Goal: Transaction & Acquisition: Purchase product/service

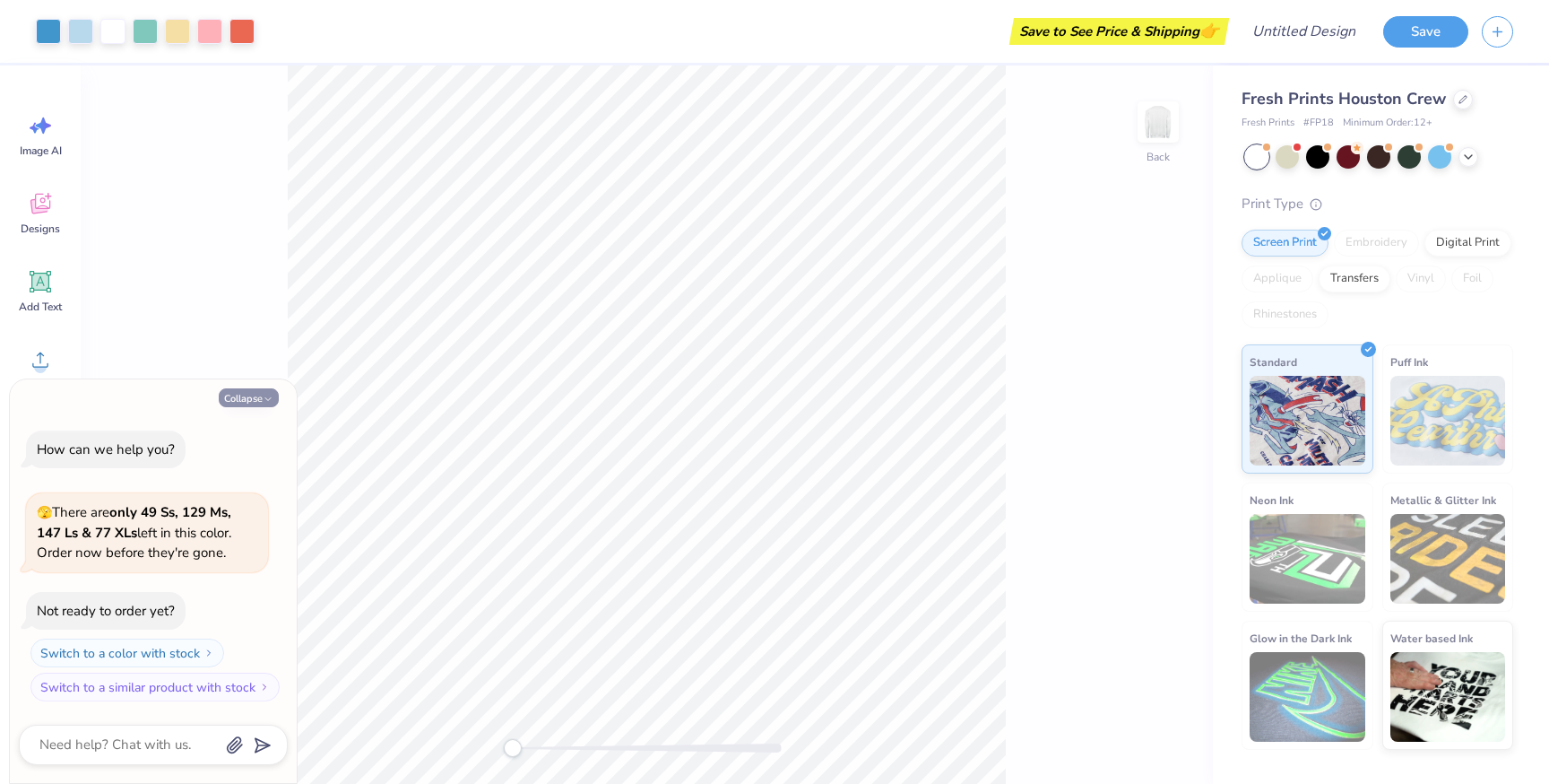
click at [258, 396] on button "Collapse" at bounding box center [249, 398] width 60 height 19
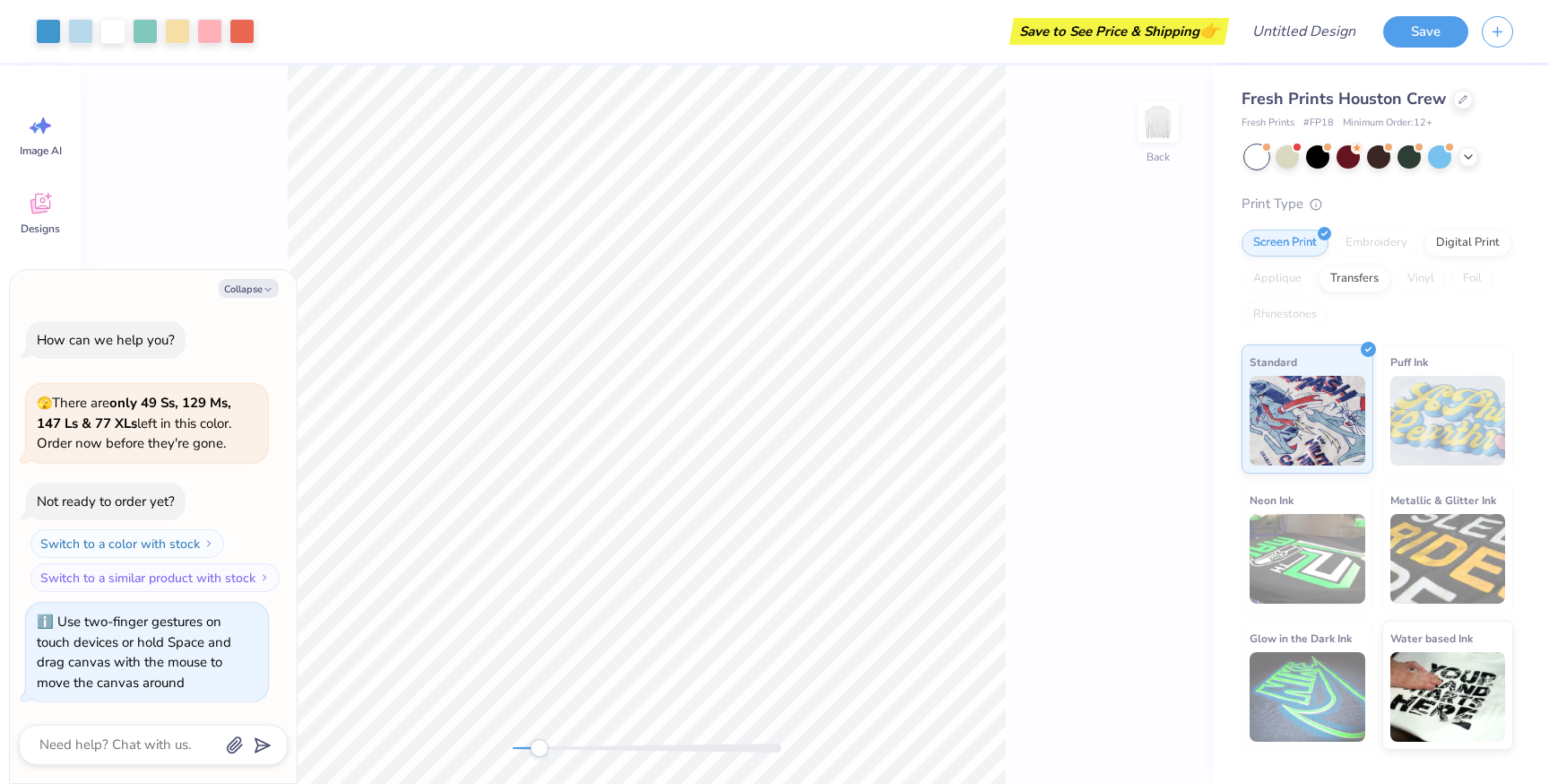
drag, startPoint x: 511, startPoint y: 742, endPoint x: 540, endPoint y: 744, distance: 29.1
click at [539, 744] on div "Accessibility label" at bounding box center [539, 748] width 18 height 18
click at [250, 276] on div "Collapse How can we help you? 🫣 There are only 49 Ss, 129 Ms, 147 Ls & 77 XLs l…" at bounding box center [153, 526] width 287 height 514
click at [247, 294] on button "Collapse" at bounding box center [249, 288] width 60 height 19
type textarea "x"
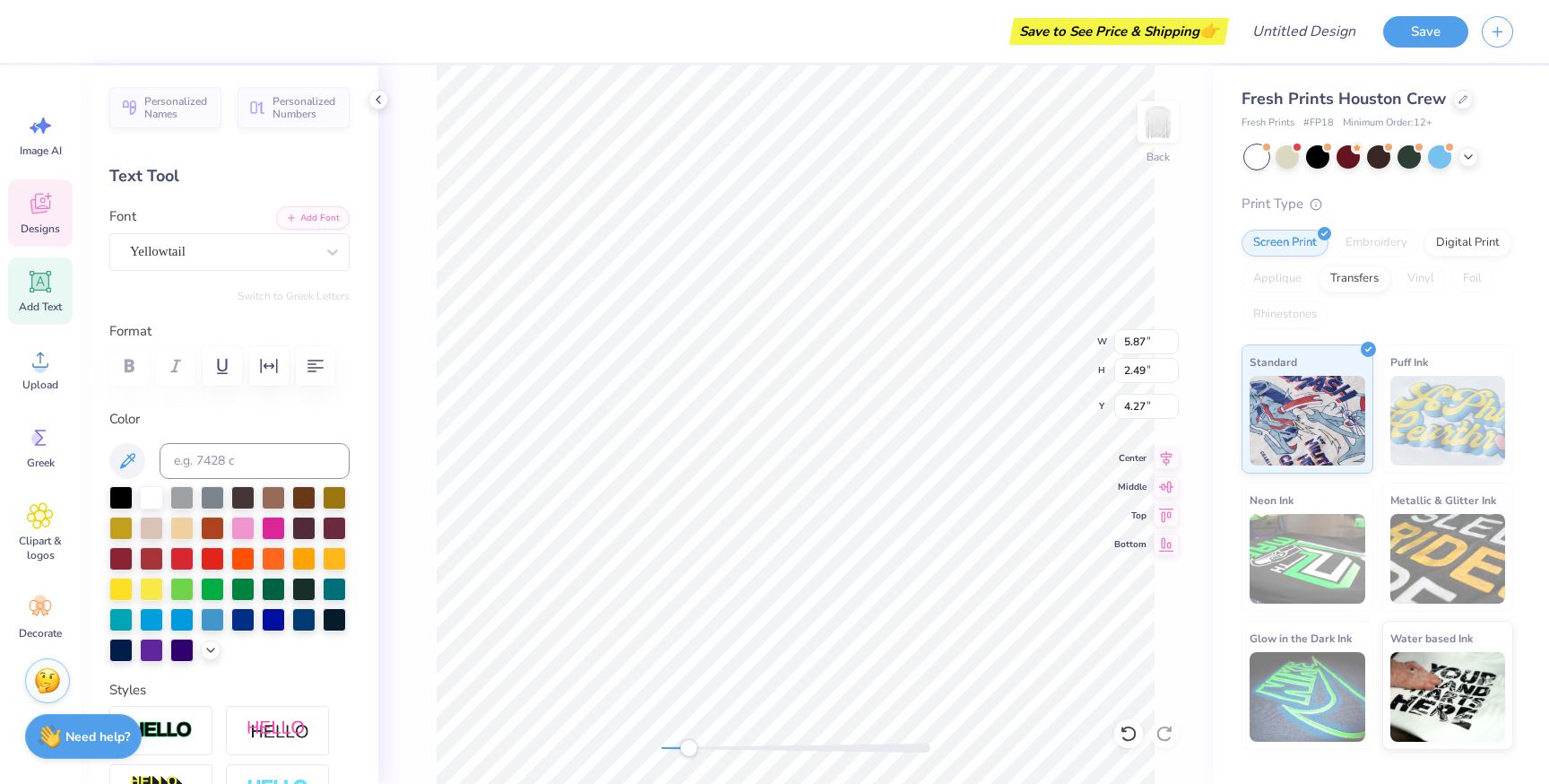
type textarea "DPhiE"
type input "3.72"
type input "1.18"
type input "5.94"
type textarea "Esse [PERSON_NAME] Videri"
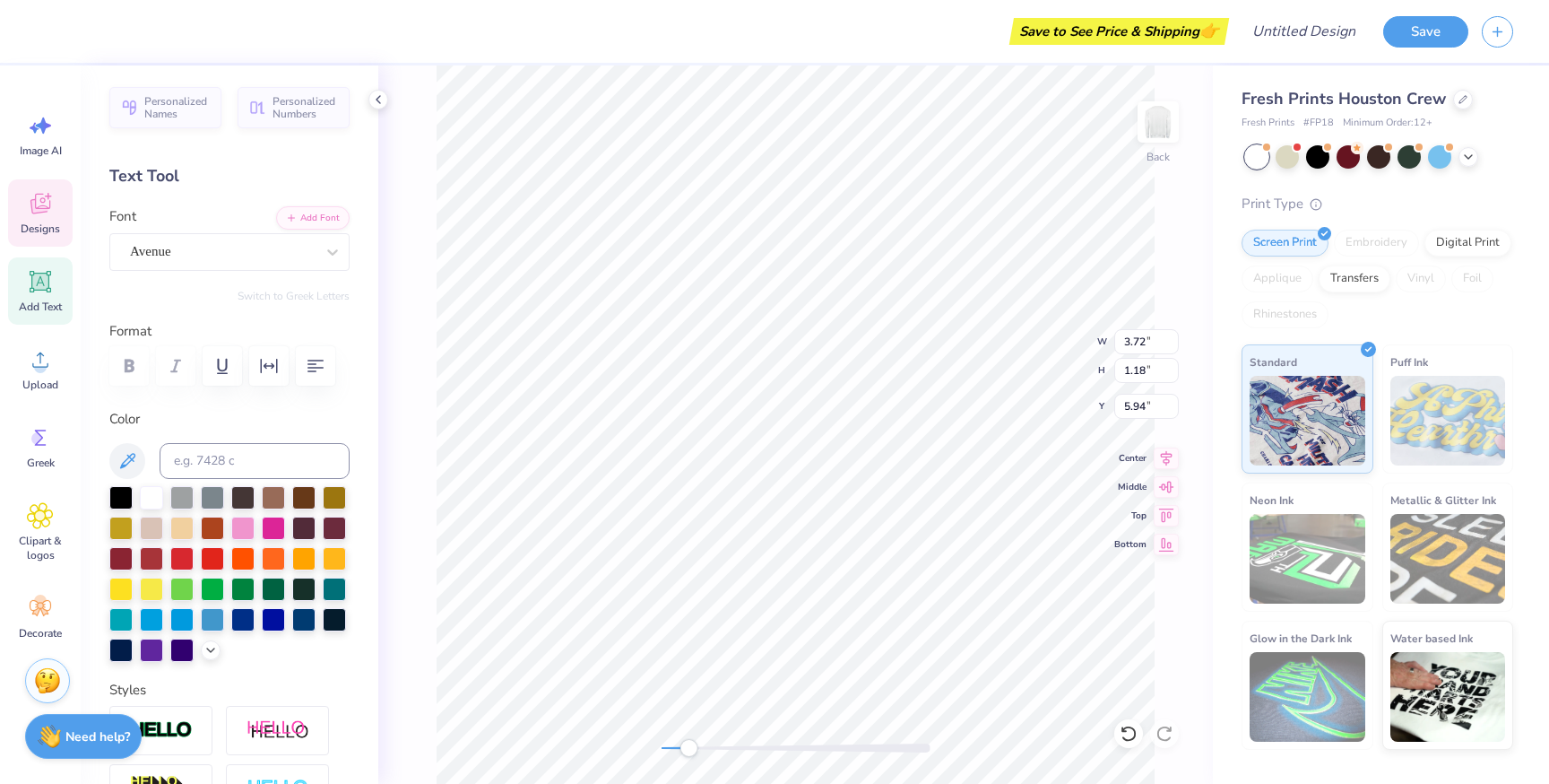
scroll to position [0, 6]
click at [851, 21] on div "Save to See Price & Shipping 👉" at bounding box center [638, 32] width 1176 height 63
click at [36, 22] on div at bounding box center [48, 30] width 25 height 25
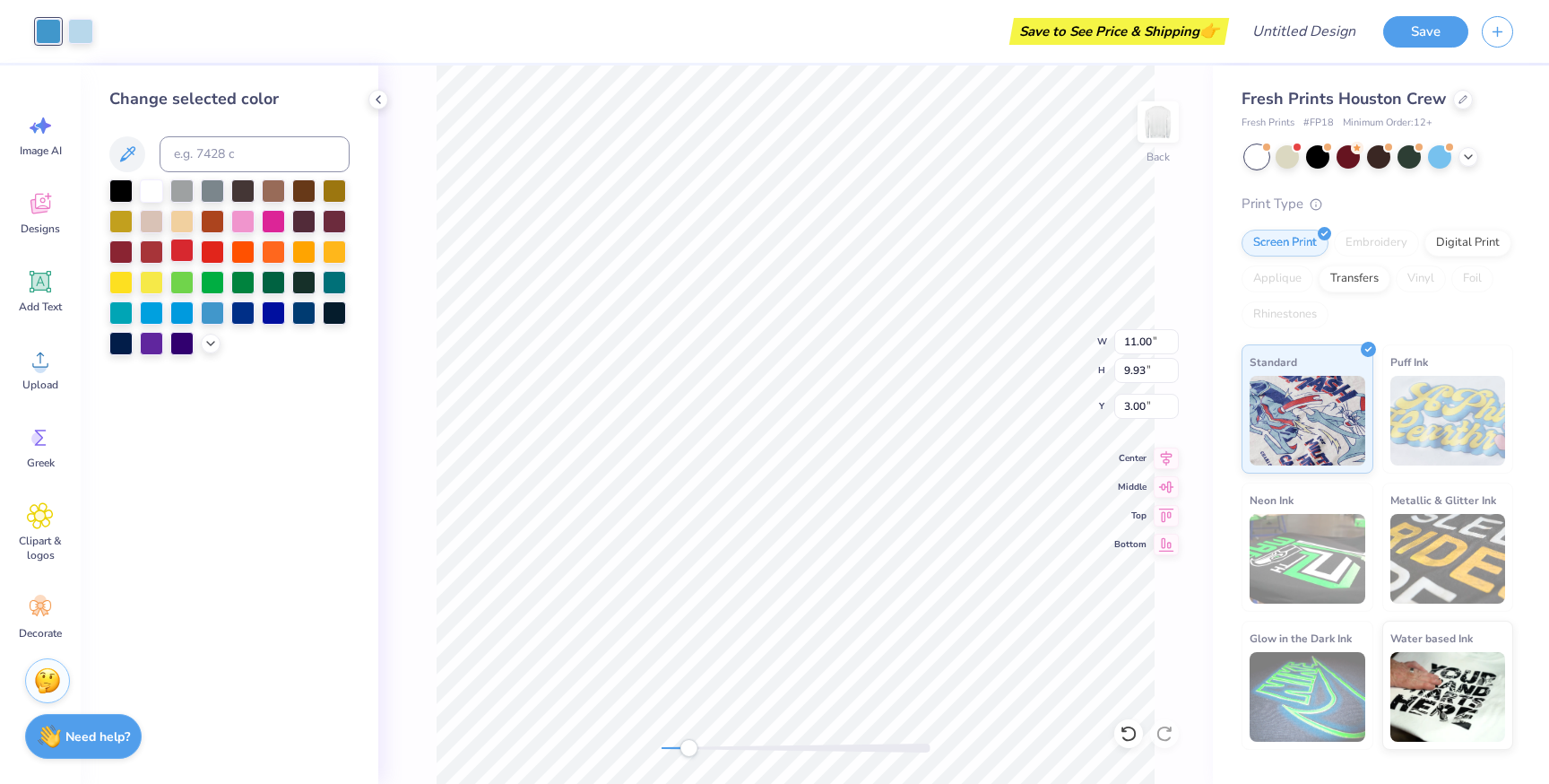
click at [184, 253] on div at bounding box center [182, 250] width 23 height 23
click at [152, 255] on div at bounding box center [151, 250] width 23 height 23
click at [374, 97] on icon at bounding box center [378, 99] width 14 height 14
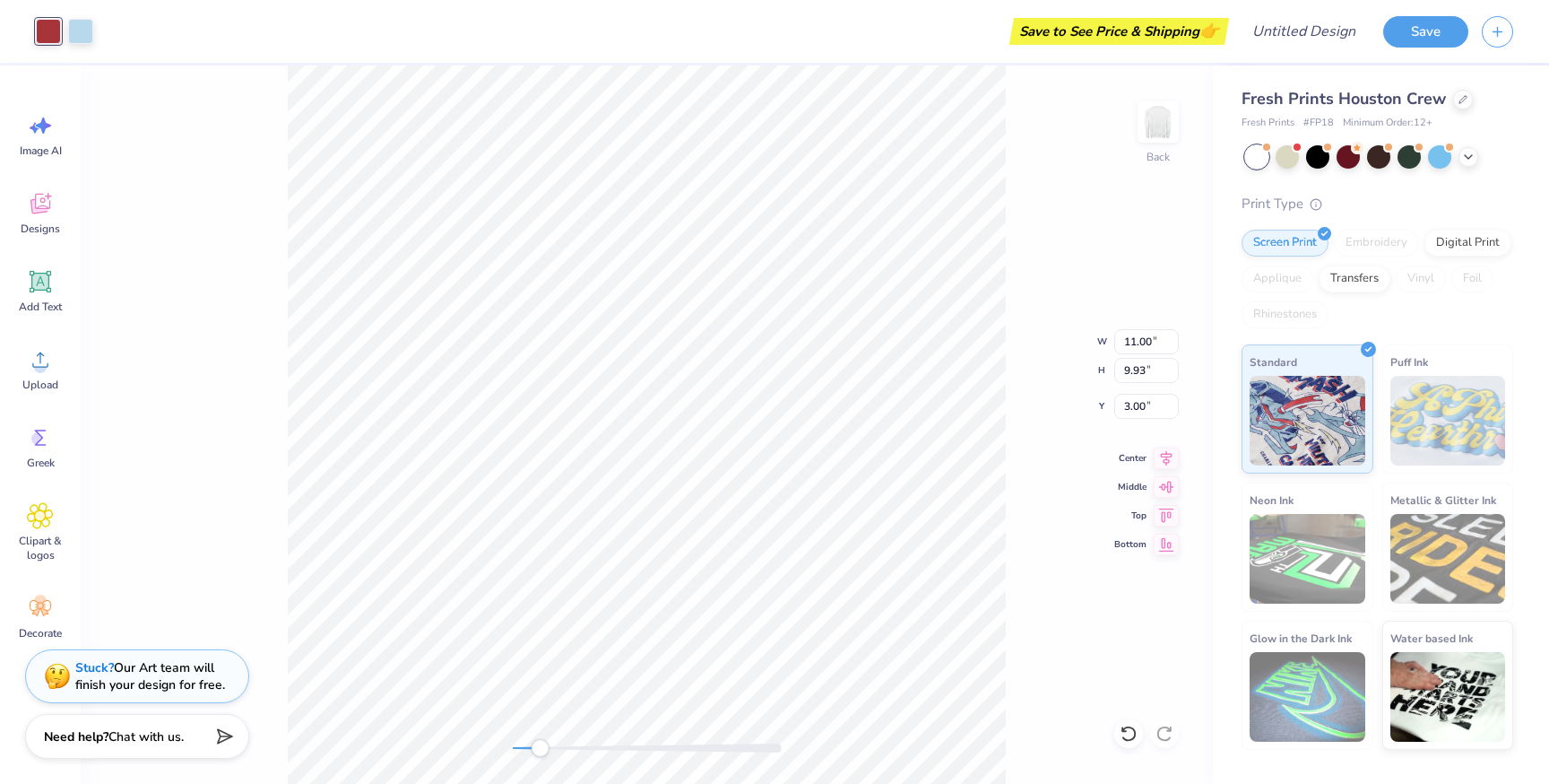
click at [205, 146] on div "Back W 11.00 11.00 " H 9.93 9.93 " Y 3.00 3.00 " Center Middle Top Bottom" at bounding box center [646, 424] width 1133 height 718
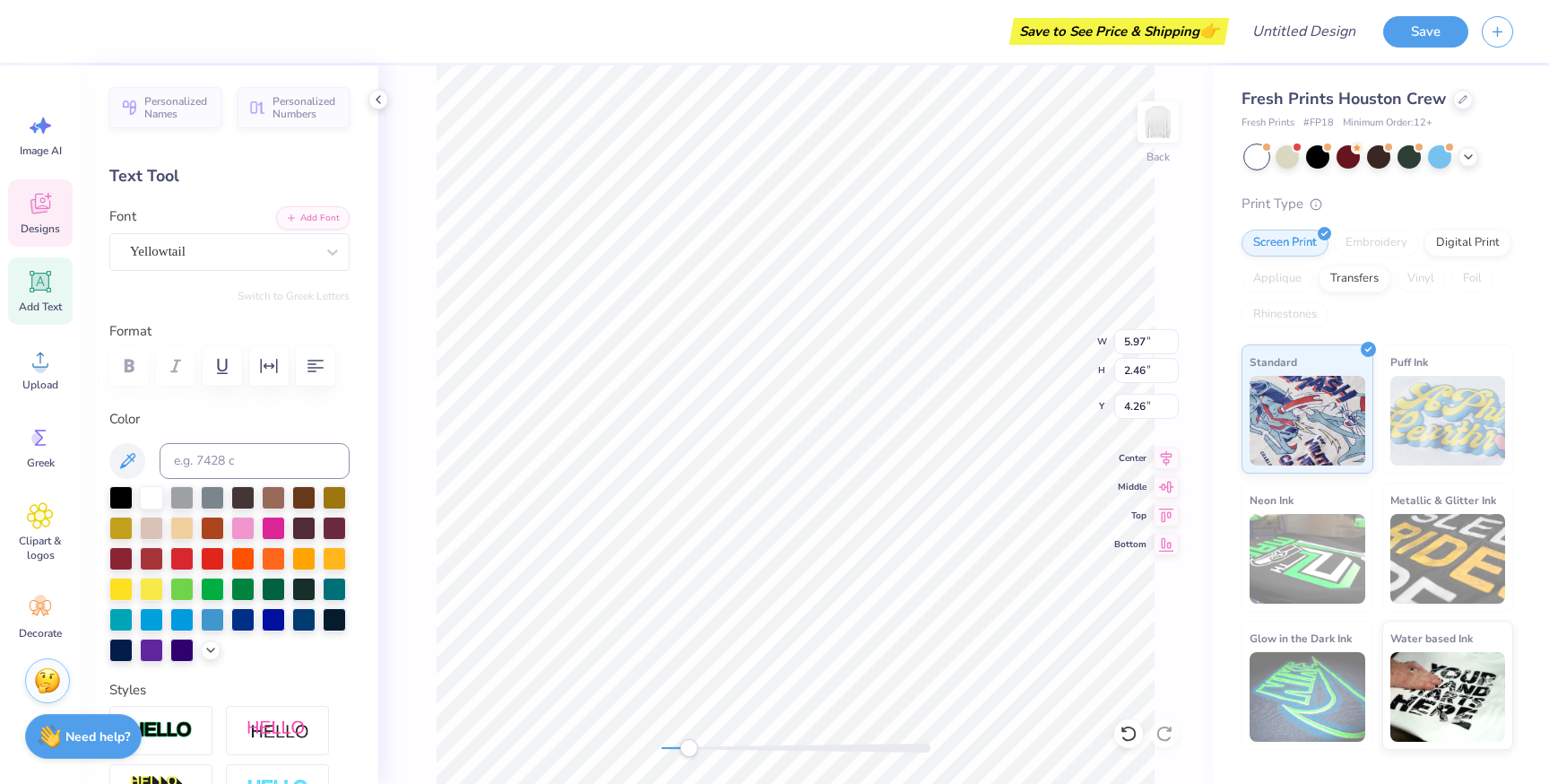
scroll to position [0, 5]
type textarea "Delta Phi Epsilon"
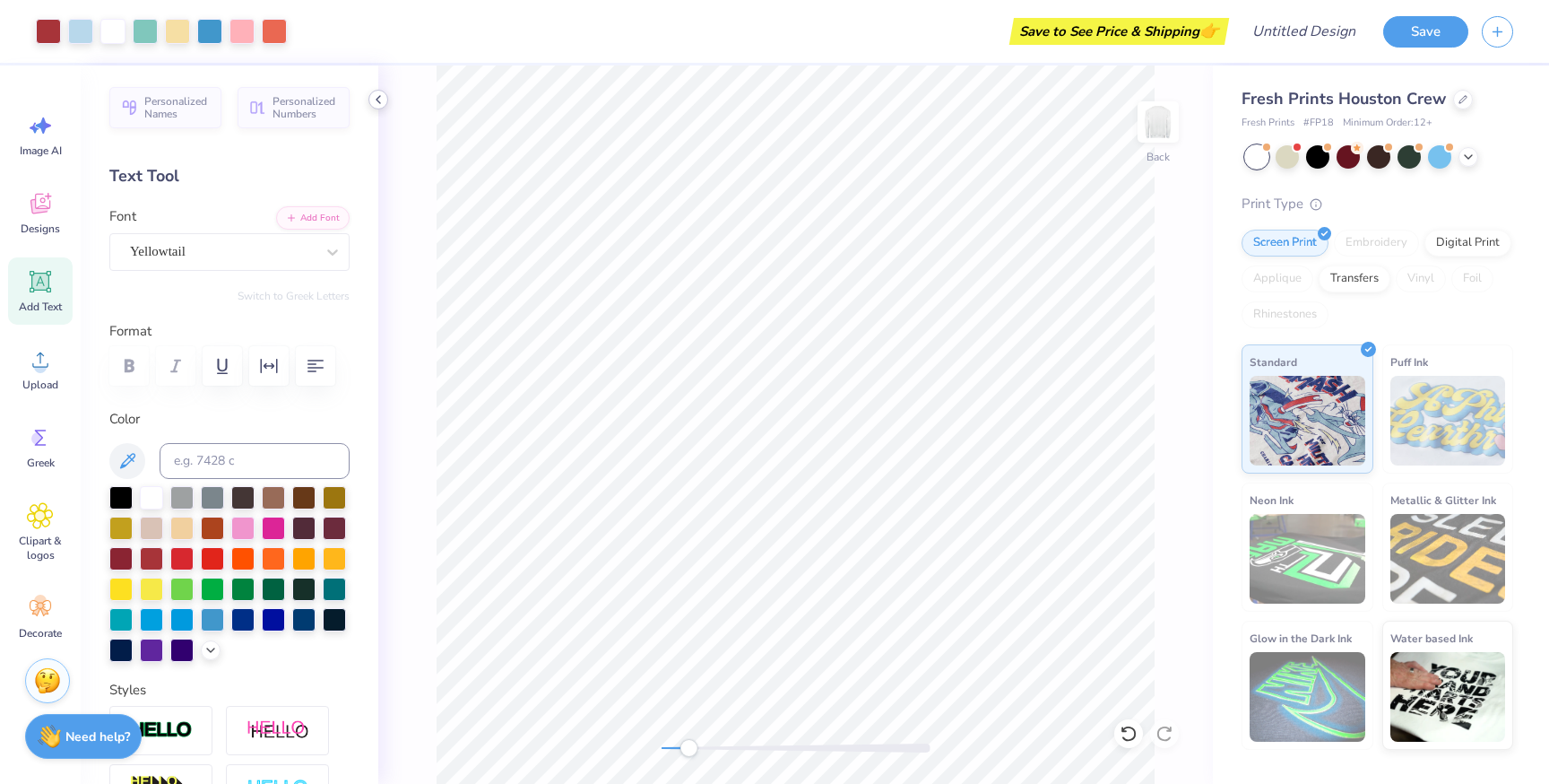
click at [383, 97] on icon at bounding box center [378, 99] width 14 height 14
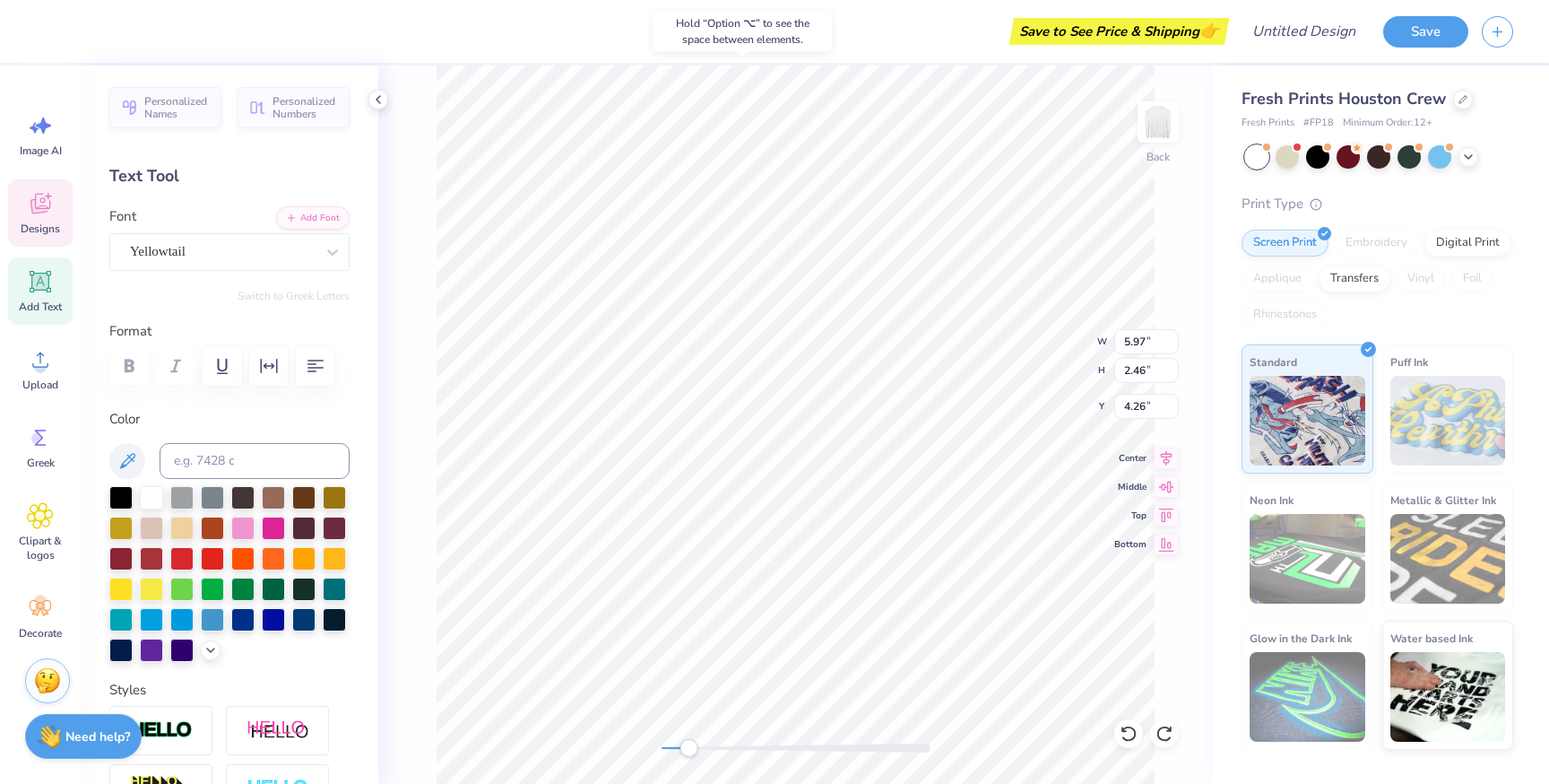
type input "5.97"
type input "2.46"
type input "4.26"
click at [374, 93] on icon at bounding box center [378, 99] width 14 height 14
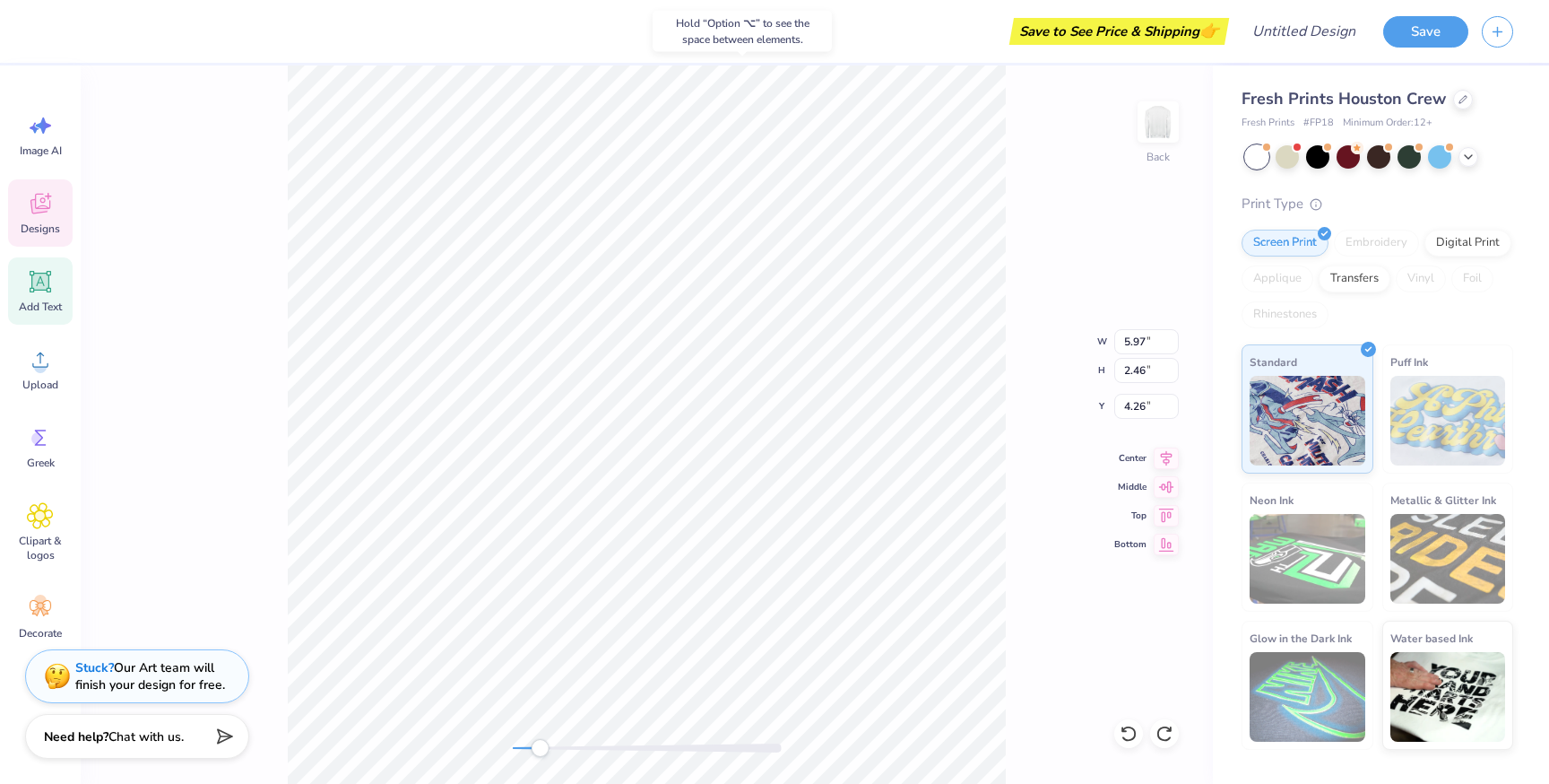
click at [237, 241] on div "Back W 5.97 5.97 " H 2.46 2.46 " Y 4.26 4.26 " Center Middle Top Bottom" at bounding box center [646, 424] width 1133 height 718
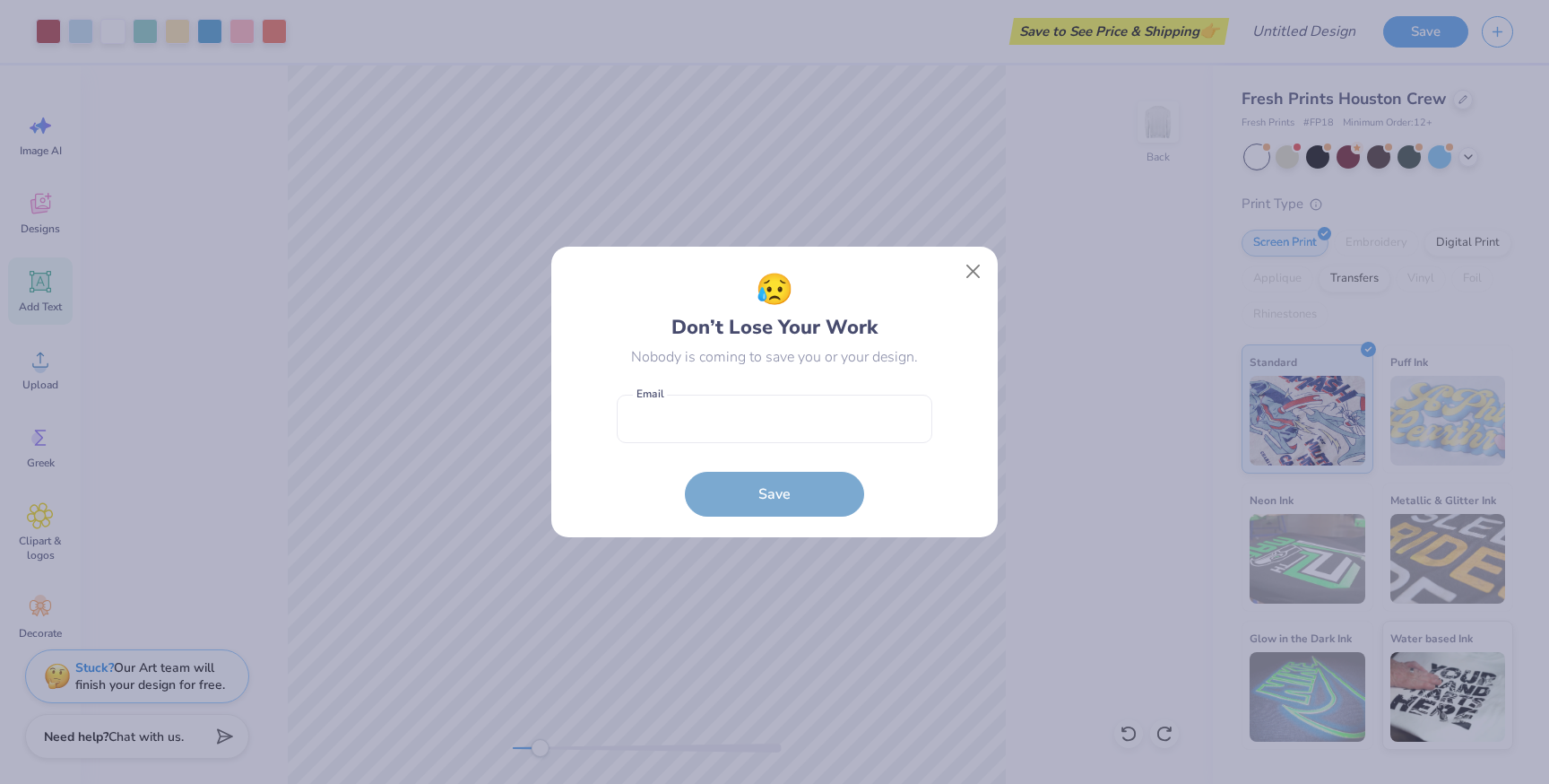
click at [977, 290] on div "😥 Don’t Lose Your Work Nobody is coming to save you or your design. Email is a …" at bounding box center [775, 392] width 406 height 250
click at [977, 275] on button "Close" at bounding box center [974, 272] width 34 height 34
